Goal: Communication & Community: Ask a question

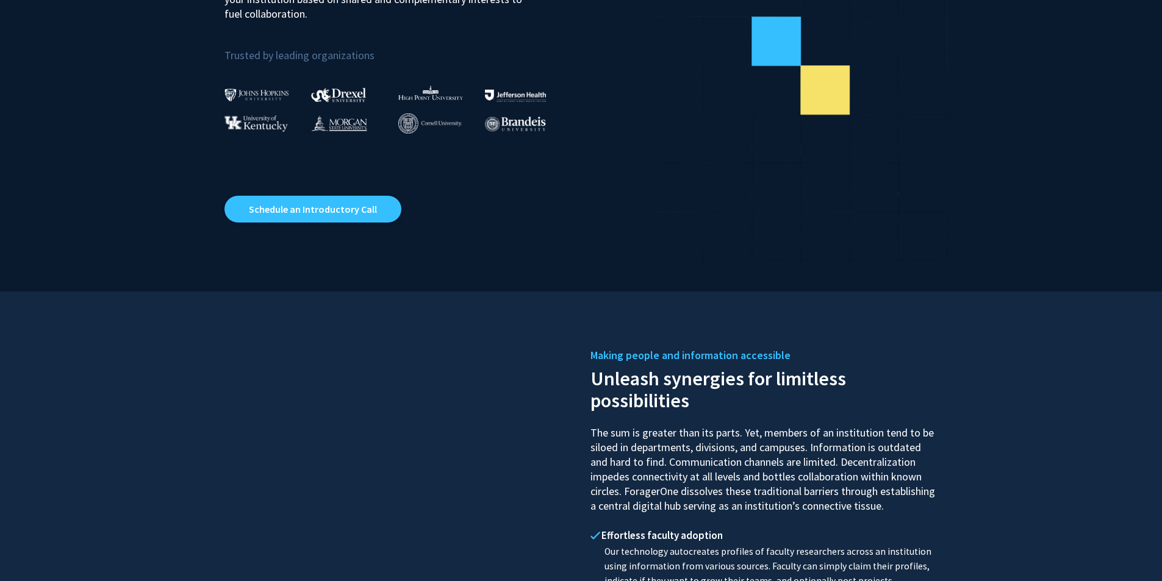
scroll to position [244, 0]
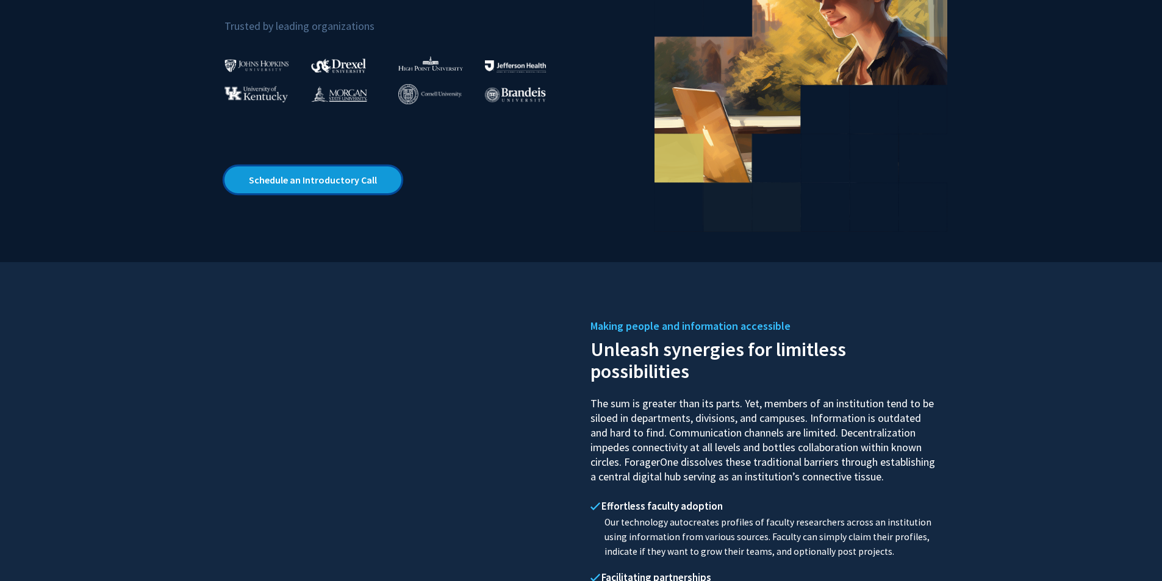
click at [361, 182] on link "Schedule an Introductory Call" at bounding box center [312, 180] width 177 height 27
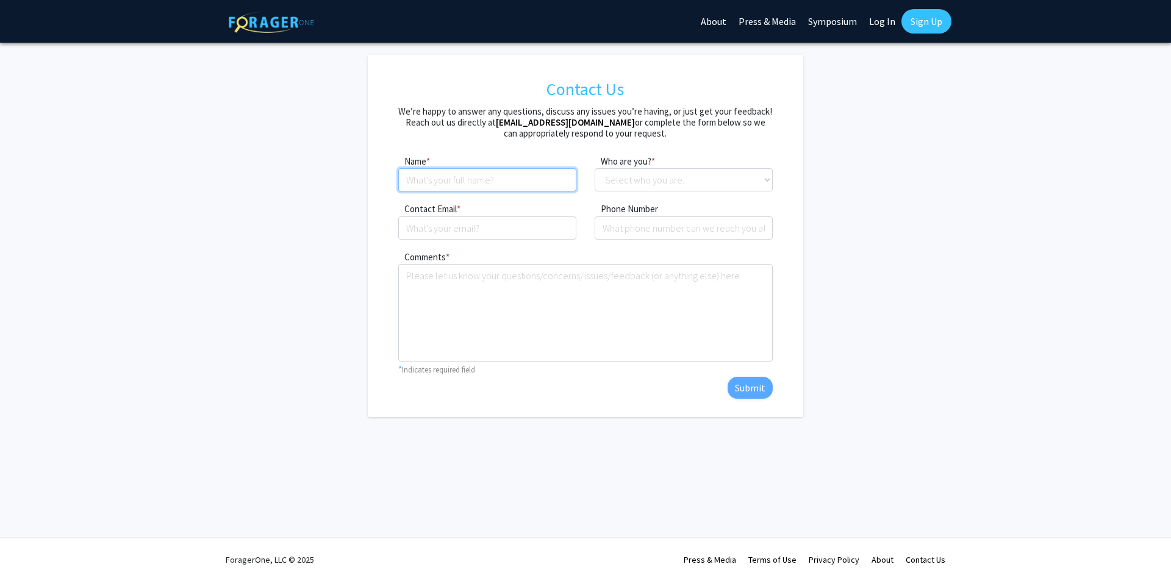
click at [461, 180] on input at bounding box center [487, 179] width 178 height 23
type input "[PERSON_NAME]"
click at [706, 176] on select "Select who you are. Student Faculty Administrator Other" at bounding box center [684, 179] width 178 height 23
select select "administrator"
click at [595, 168] on select "Select who you are. Student Faculty Administrator Other" at bounding box center [684, 179] width 178 height 23
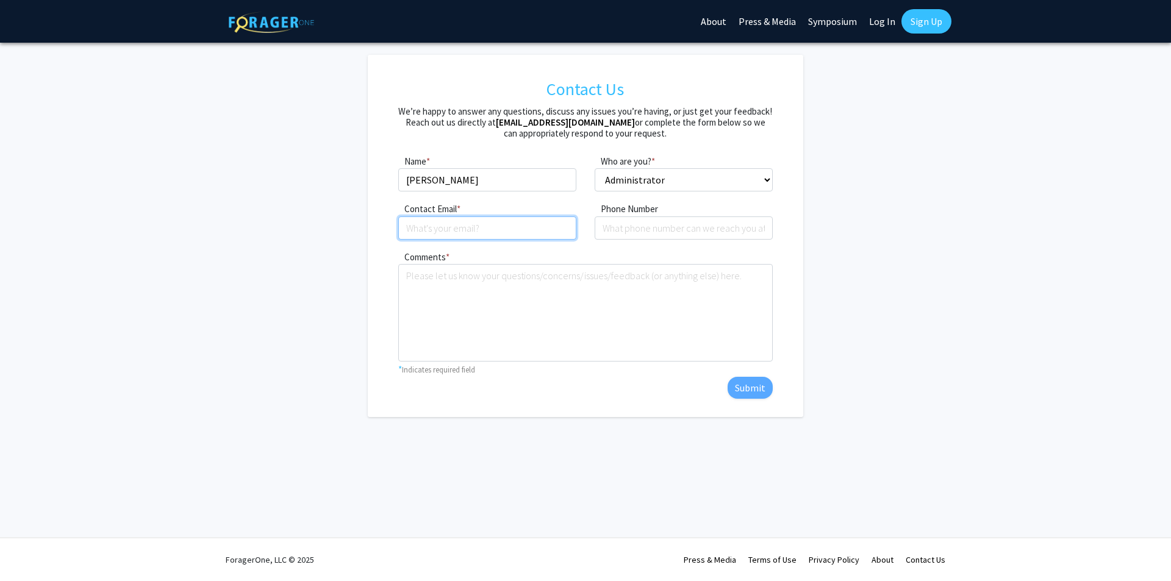
click at [476, 231] on input "Contact Email" at bounding box center [487, 228] width 178 height 23
type input "[PERSON_NAME][EMAIL_ADDRESS][DOMAIN_NAME]"
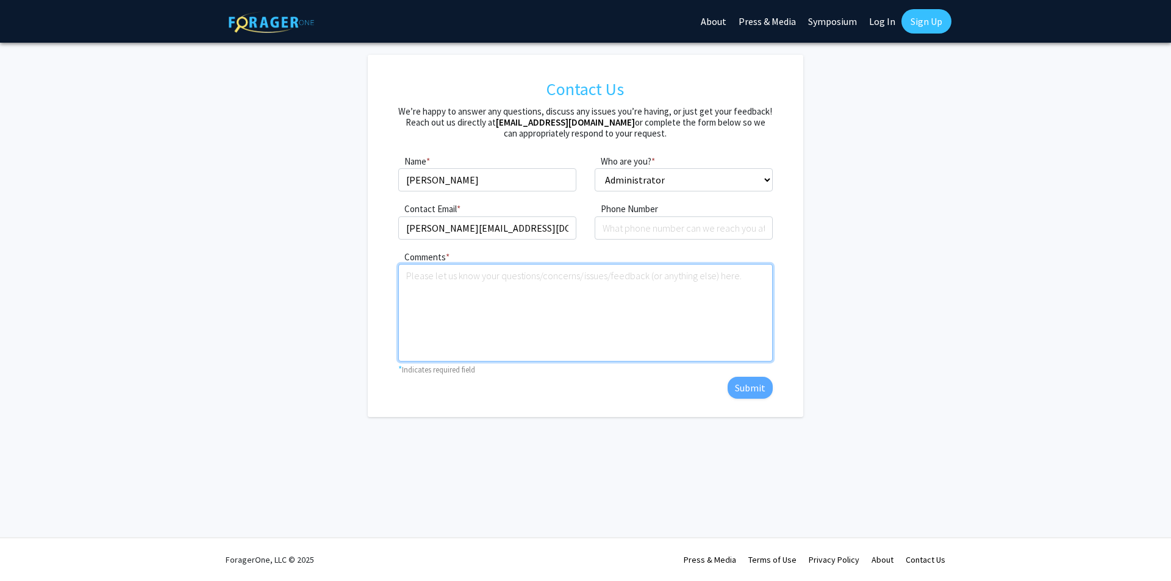
click at [478, 287] on textarea "Comments" at bounding box center [585, 313] width 374 height 98
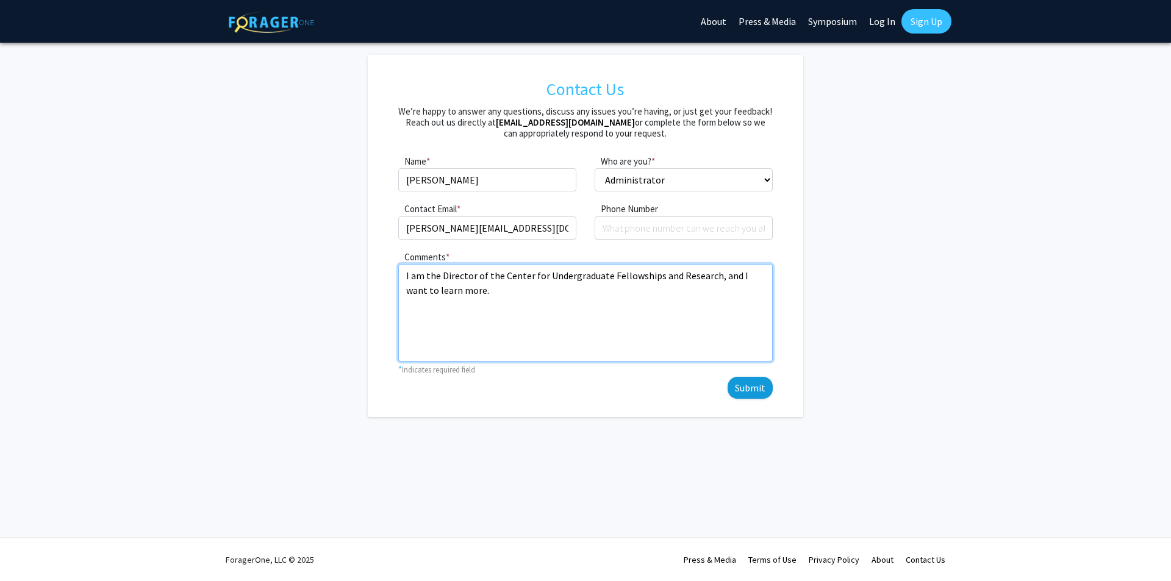
type textarea "I am the Director of the Center for Undergraduate Fellowships and Research, and…"
click at [743, 388] on button "Submit" at bounding box center [750, 388] width 45 height 22
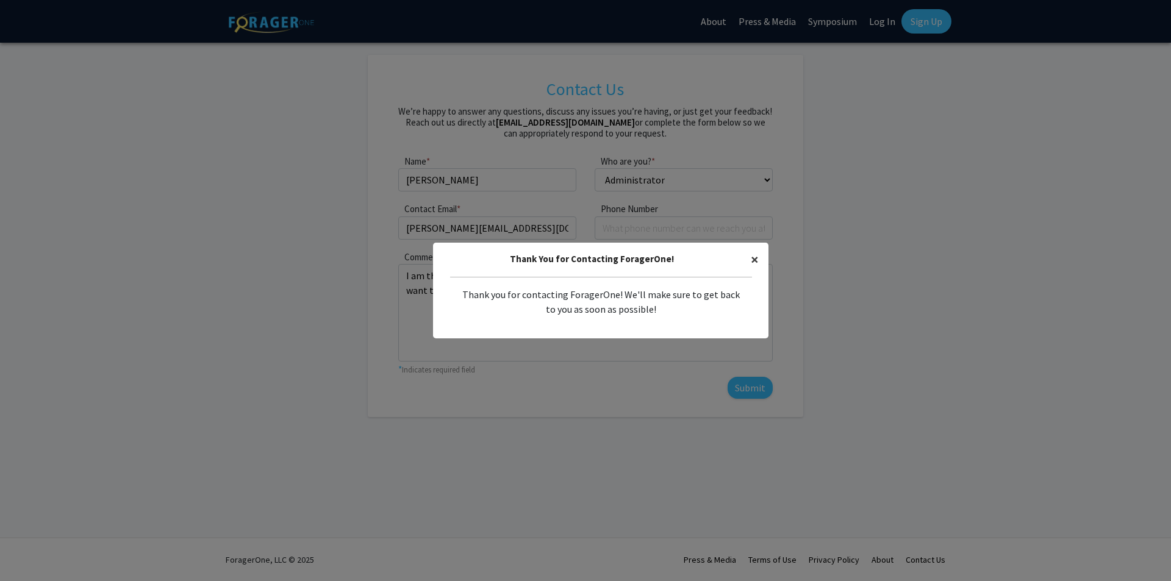
click at [753, 258] on span "×" at bounding box center [755, 259] width 8 height 19
